Goal: Task Accomplishment & Management: Use online tool/utility

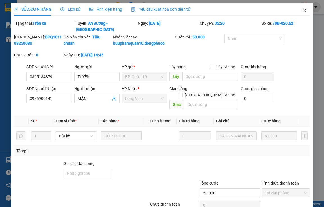
click at [303, 11] on icon "close" at bounding box center [305, 10] width 5 height 5
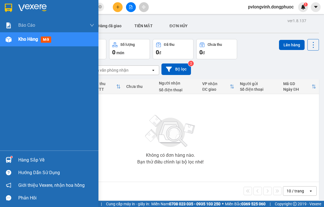
click at [34, 157] on div "Hàng sắp về" at bounding box center [56, 160] width 76 height 8
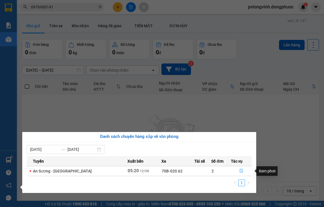
click at [240, 171] on icon "file-done" at bounding box center [242, 171] width 4 height 4
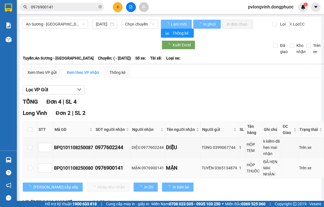
type input "[DATE]"
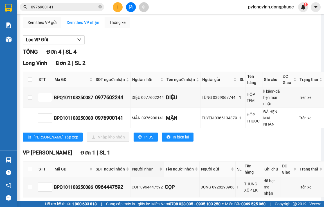
scroll to position [84, 0]
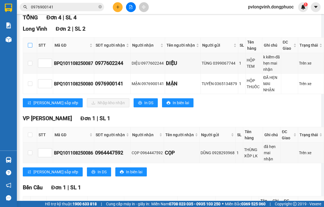
click at [30, 47] on input "checkbox" at bounding box center [30, 45] width 5 height 5
checkbox input "true"
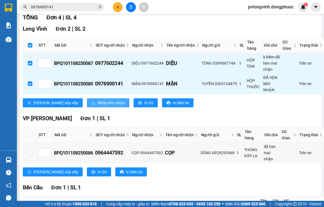
click at [98, 102] on span "Nhập kho nhận" at bounding box center [111, 103] width 27 height 6
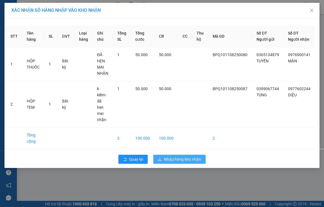
click at [185, 160] on span "Nhập hàng kho nhận" at bounding box center [182, 160] width 37 height 6
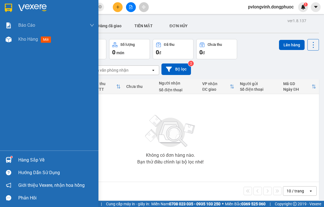
click at [39, 152] on div "Hàng sắp về Hướng dẫn sử dụng Giới thiệu Vexere, nhận hoa hồng Phản hồi" at bounding box center [49, 178] width 99 height 54
click at [39, 167] on div "Hướng dẫn sử dụng" at bounding box center [49, 173] width 99 height 13
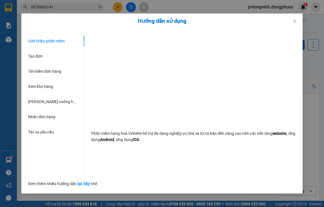
click at [40, 160] on div "Giới thiệu phần mềm Tạo đơn Tìm kiếm đơn hàng Xem kho hàng Lên xuống hàng thủ c…" at bounding box center [56, 106] width 56 height 141
click at [300, 20] on span "Close" at bounding box center [295, 22] width 16 height 16
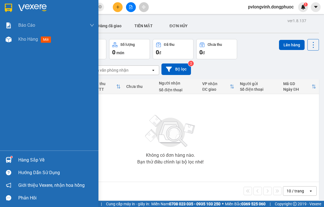
click at [19, 160] on div "Hàng sắp về" at bounding box center [56, 160] width 76 height 8
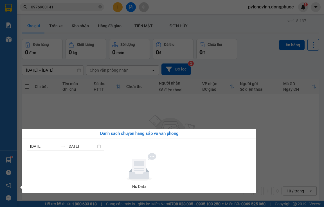
click at [161, 130] on div "Danh sách chuyến hàng sắp về văn phòng" at bounding box center [139, 134] width 234 height 10
click at [153, 120] on section "Kết quả tìm kiếm ( 2 ) Bộ lọc Mã ĐH Trạng thái Món hàng Tổng cước Chưa cước Nhã…" at bounding box center [162, 103] width 324 height 207
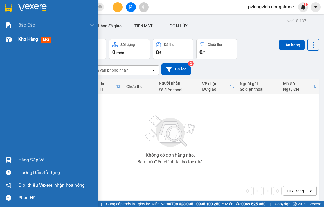
click at [46, 42] on span "mới" at bounding box center [46, 40] width 10 height 6
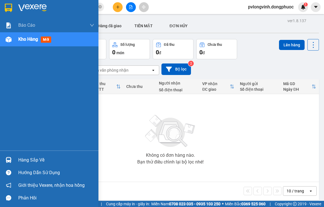
click at [30, 42] on span "Kho hàng" at bounding box center [28, 39] width 20 height 5
